Goal: Transaction & Acquisition: Purchase product/service

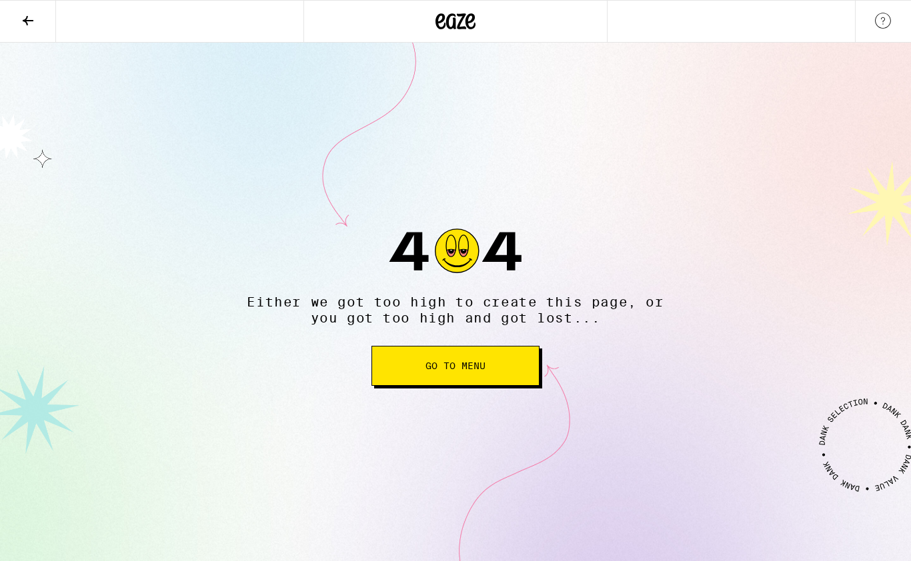
click at [395, 386] on button "Go to Menu" at bounding box center [455, 366] width 168 height 40
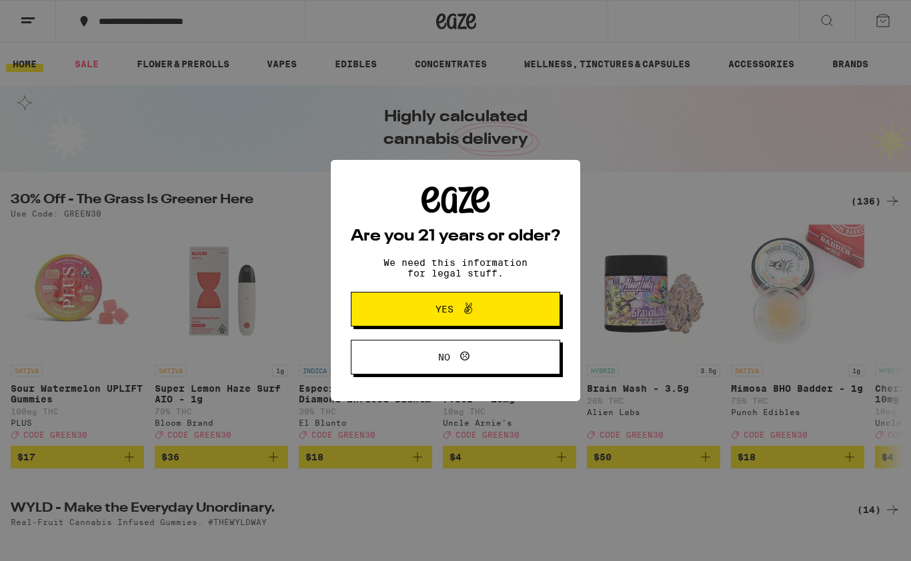
click at [437, 314] on span "Yes" at bounding box center [444, 309] width 18 height 9
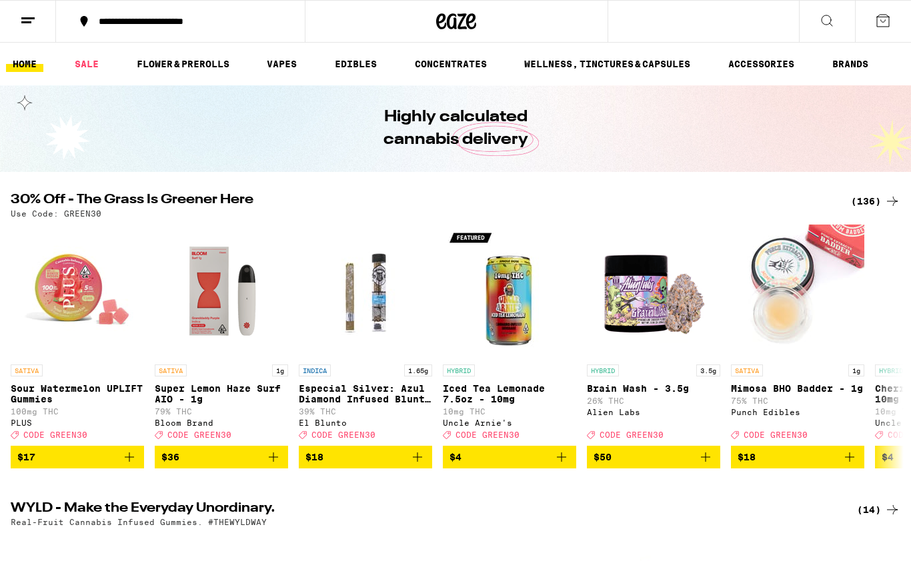
click at [875, 23] on icon at bounding box center [883, 21] width 16 height 16
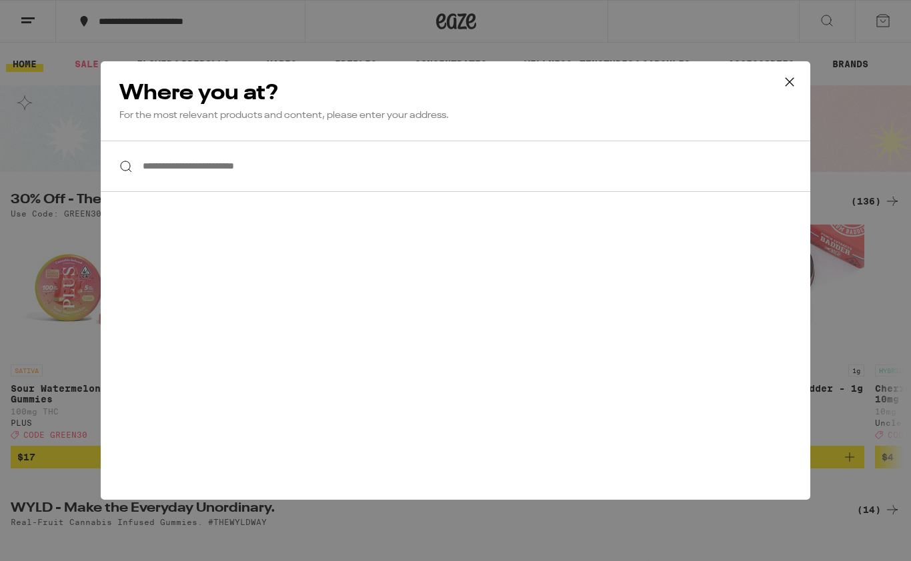
click at [793, 86] on icon at bounding box center [790, 82] width 20 height 20
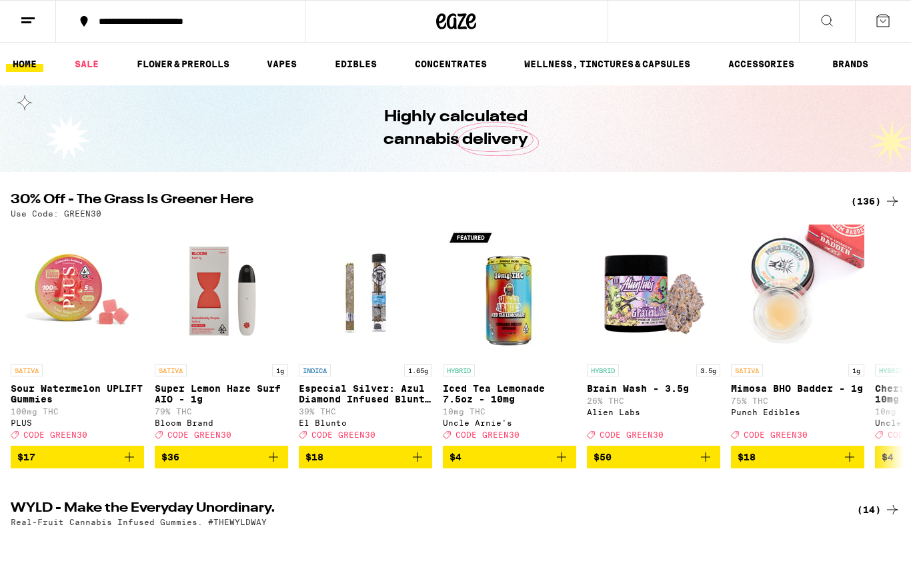
click at [32, 23] on icon at bounding box center [28, 21] width 16 height 16
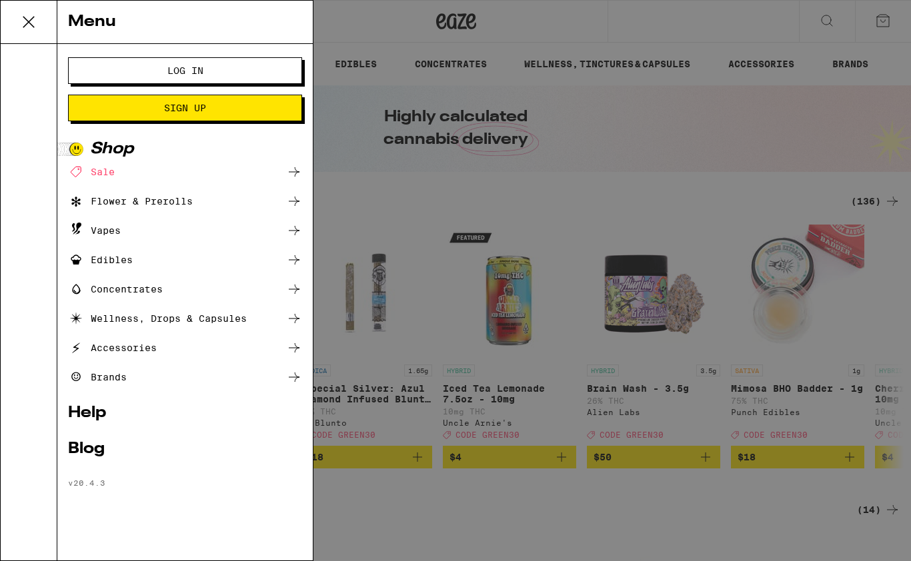
click at [193, 69] on span "Log In" at bounding box center [185, 70] width 36 height 9
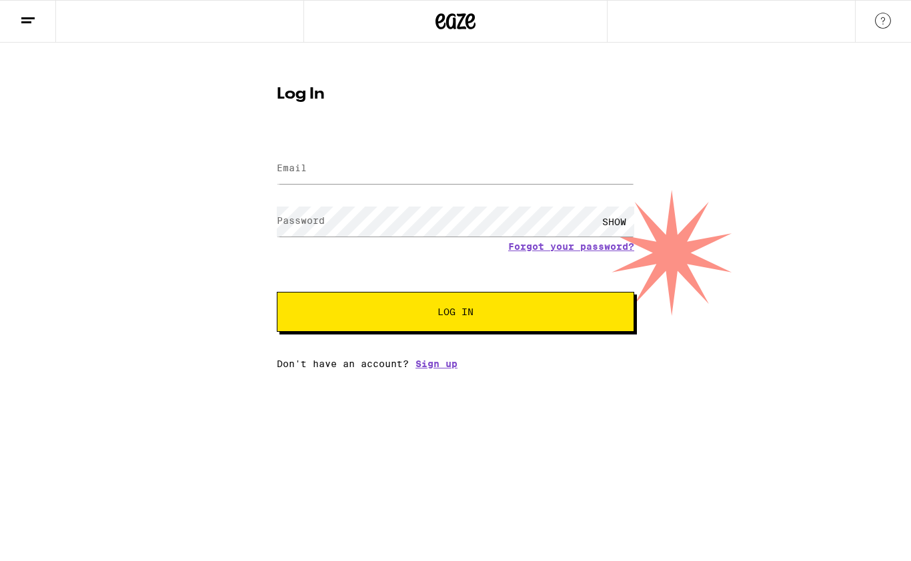
click at [294, 166] on label "Email" at bounding box center [292, 168] width 30 height 11
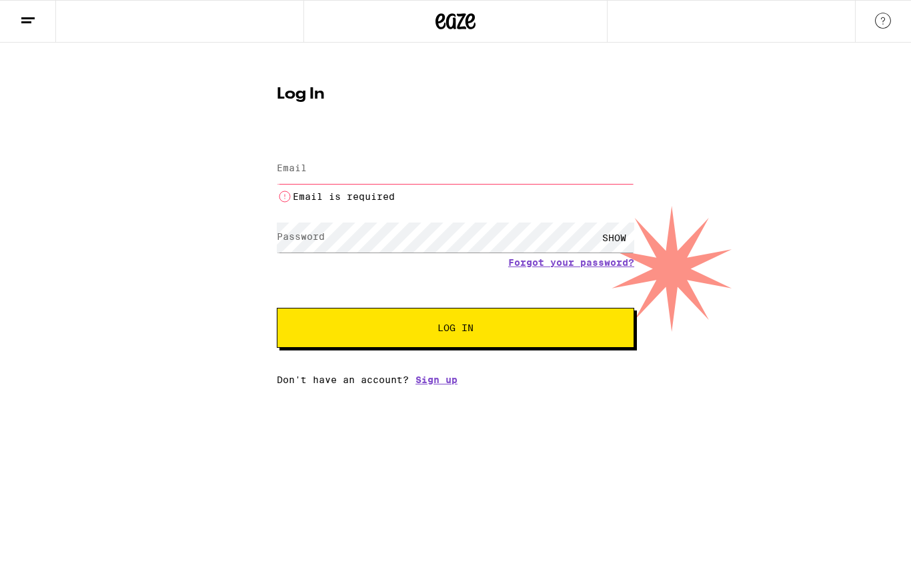
type input "[EMAIL_ADDRESS][DOMAIN_NAME]"
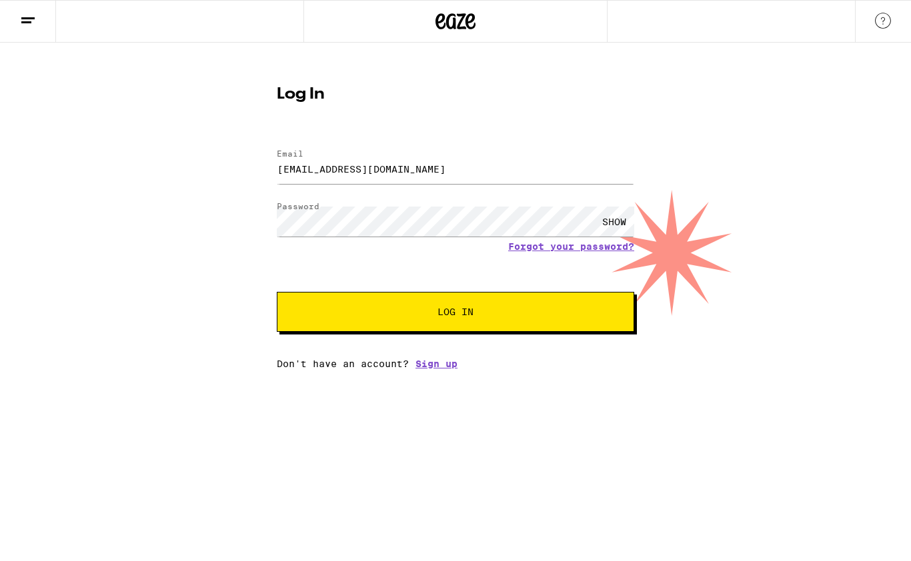
click at [613, 222] on div "SHOW" at bounding box center [614, 222] width 40 height 30
click at [460, 315] on span "Log In" at bounding box center [455, 311] width 36 height 9
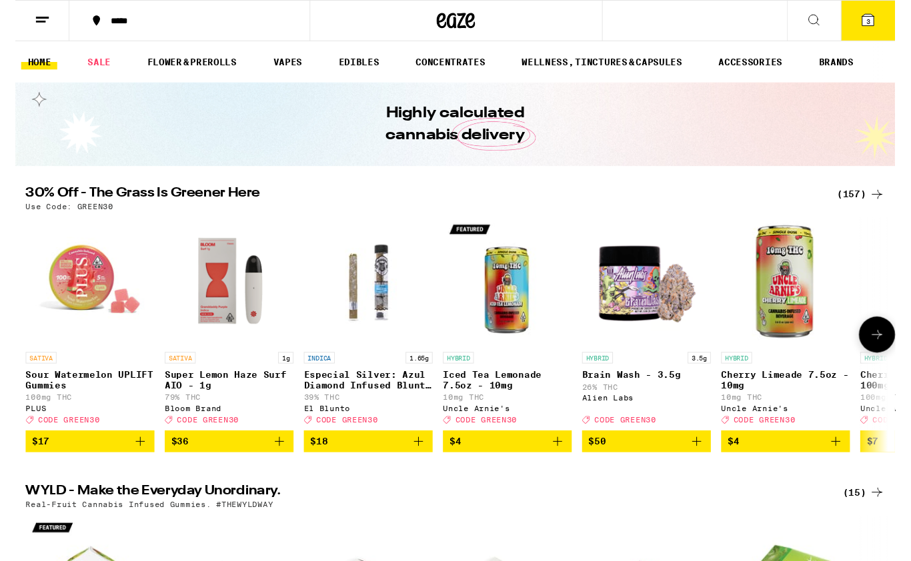
scroll to position [20, 0]
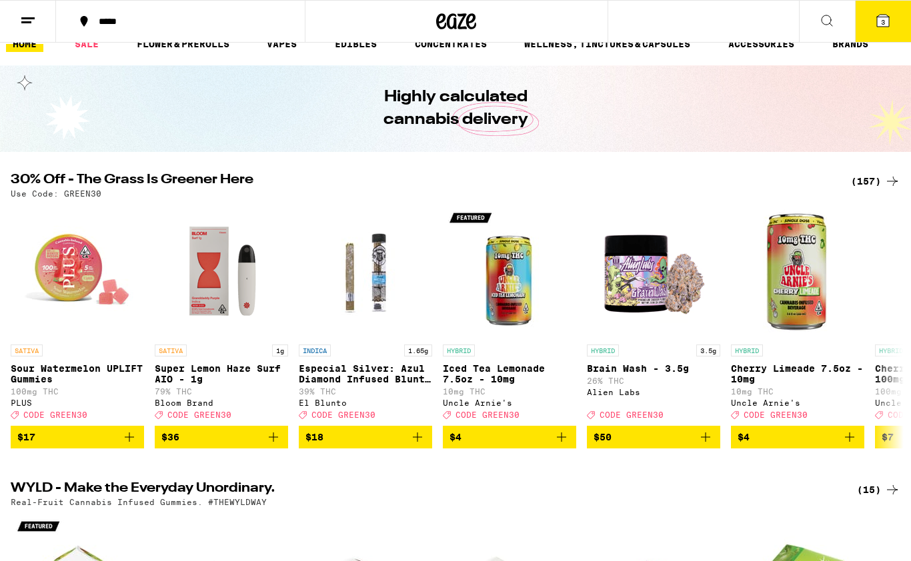
click at [886, 21] on icon at bounding box center [883, 21] width 12 height 12
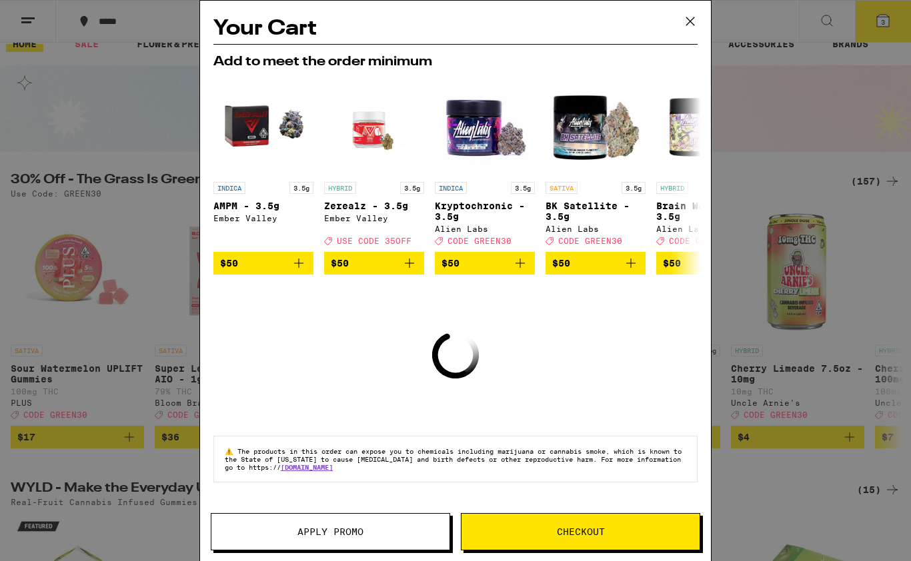
click at [687, 26] on icon at bounding box center [690, 21] width 20 height 20
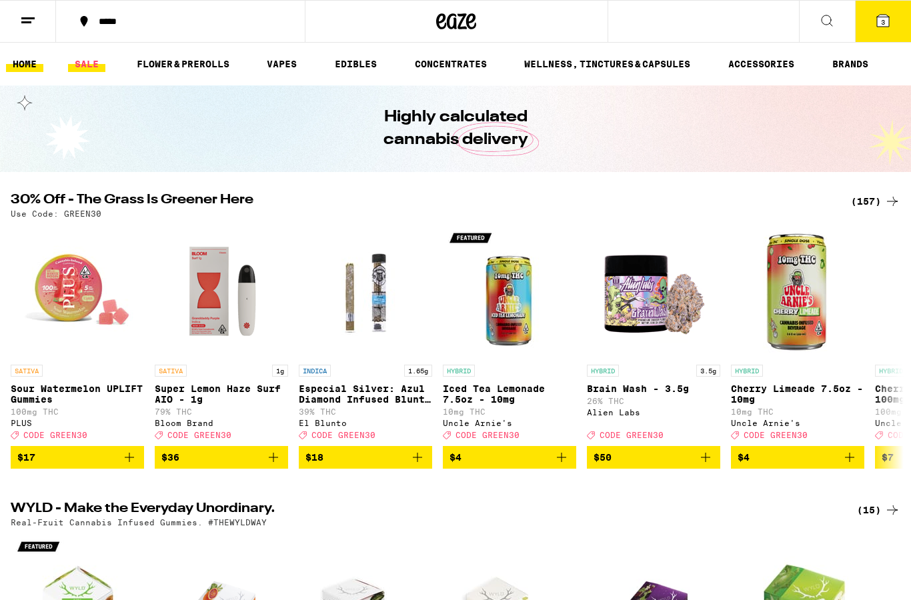
click at [93, 68] on link "SALE" at bounding box center [86, 64] width 37 height 16
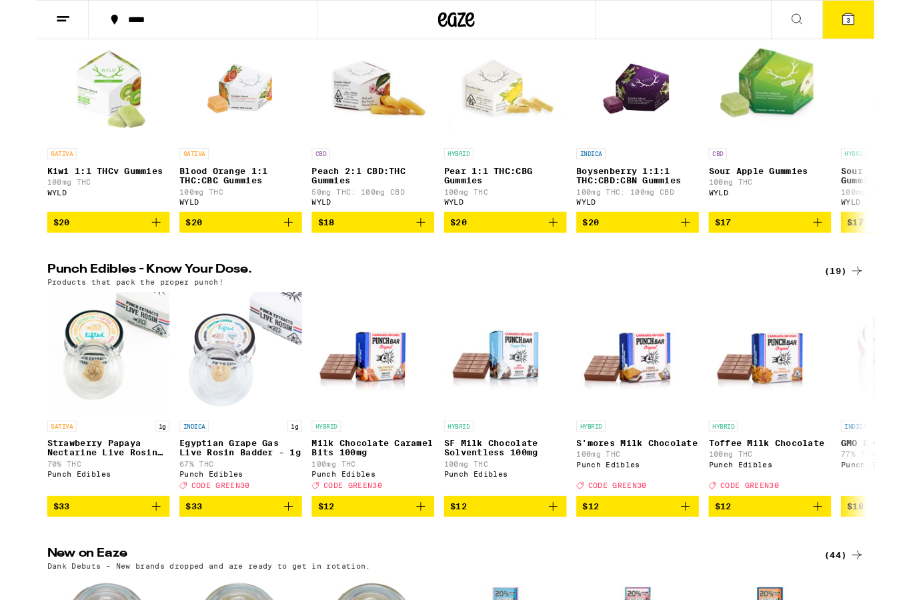
scroll to position [517, 0]
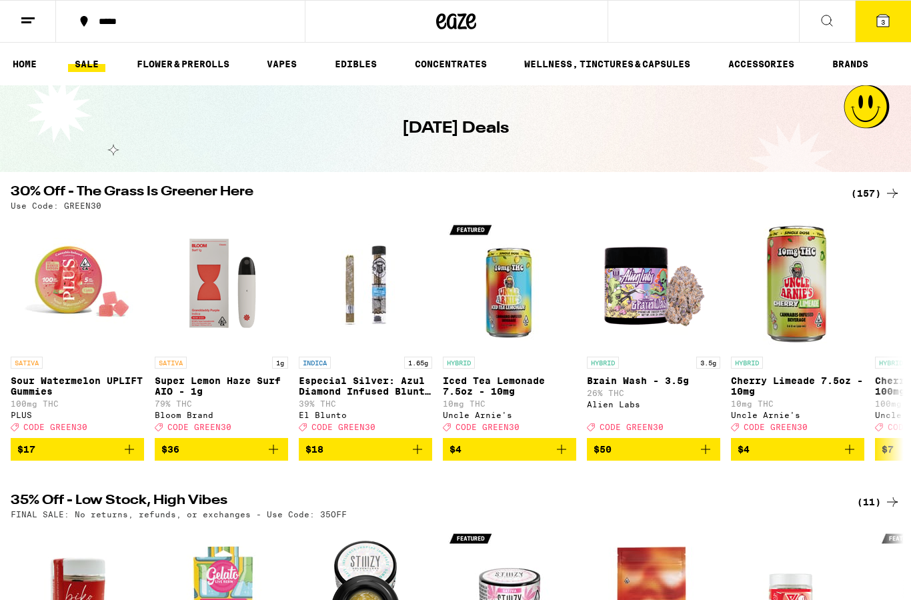
click at [876, 29] on button "3" at bounding box center [883, 21] width 56 height 41
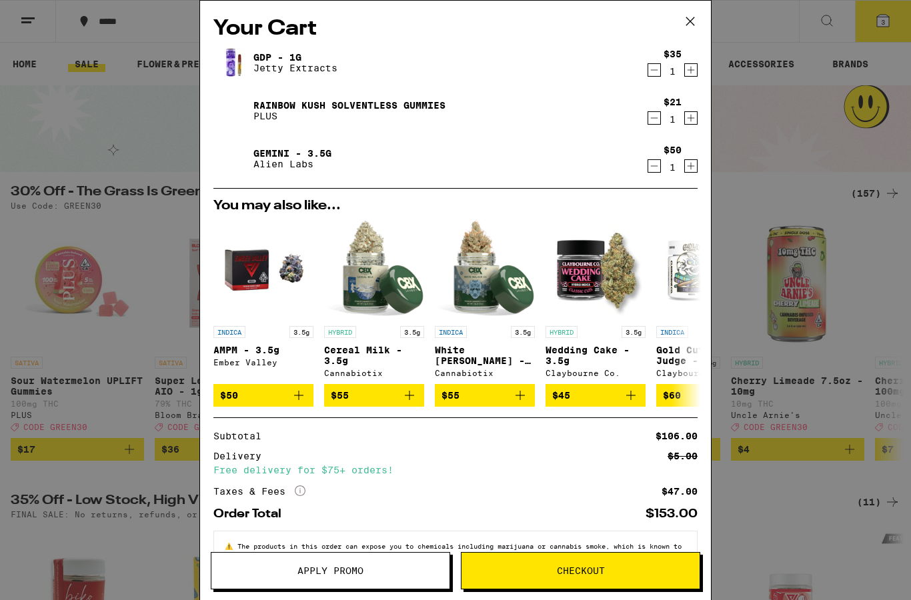
click at [654, 75] on icon "Decrement" at bounding box center [654, 70] width 12 height 16
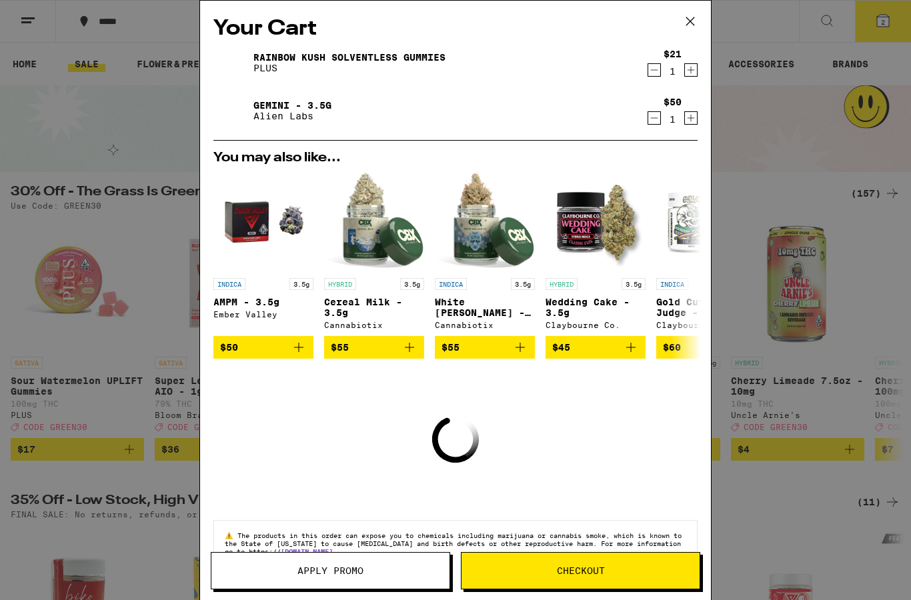
click at [653, 75] on icon "Decrement" at bounding box center [654, 70] width 12 height 16
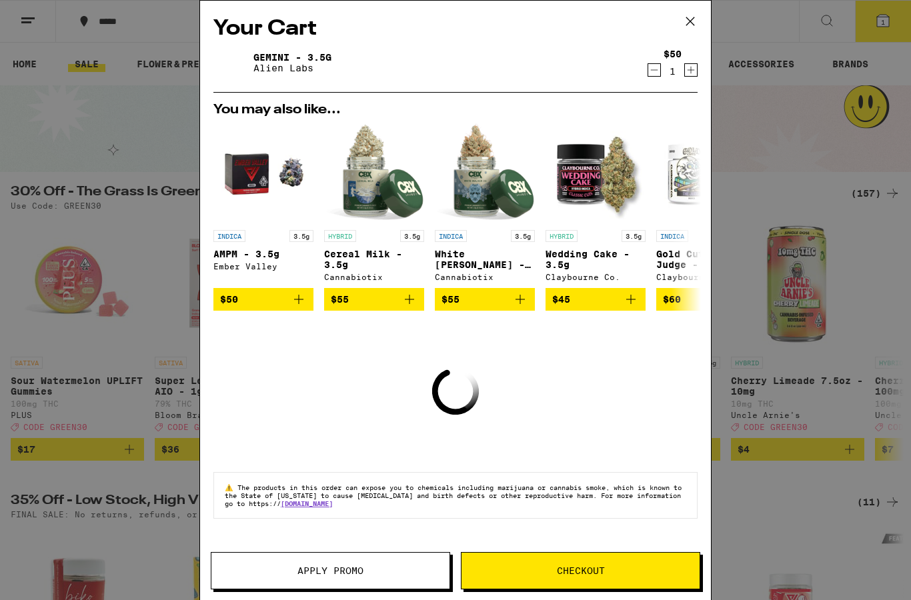
click at [653, 75] on icon "Decrement" at bounding box center [654, 70] width 12 height 16
